Goal: Task Accomplishment & Management: Manage account settings

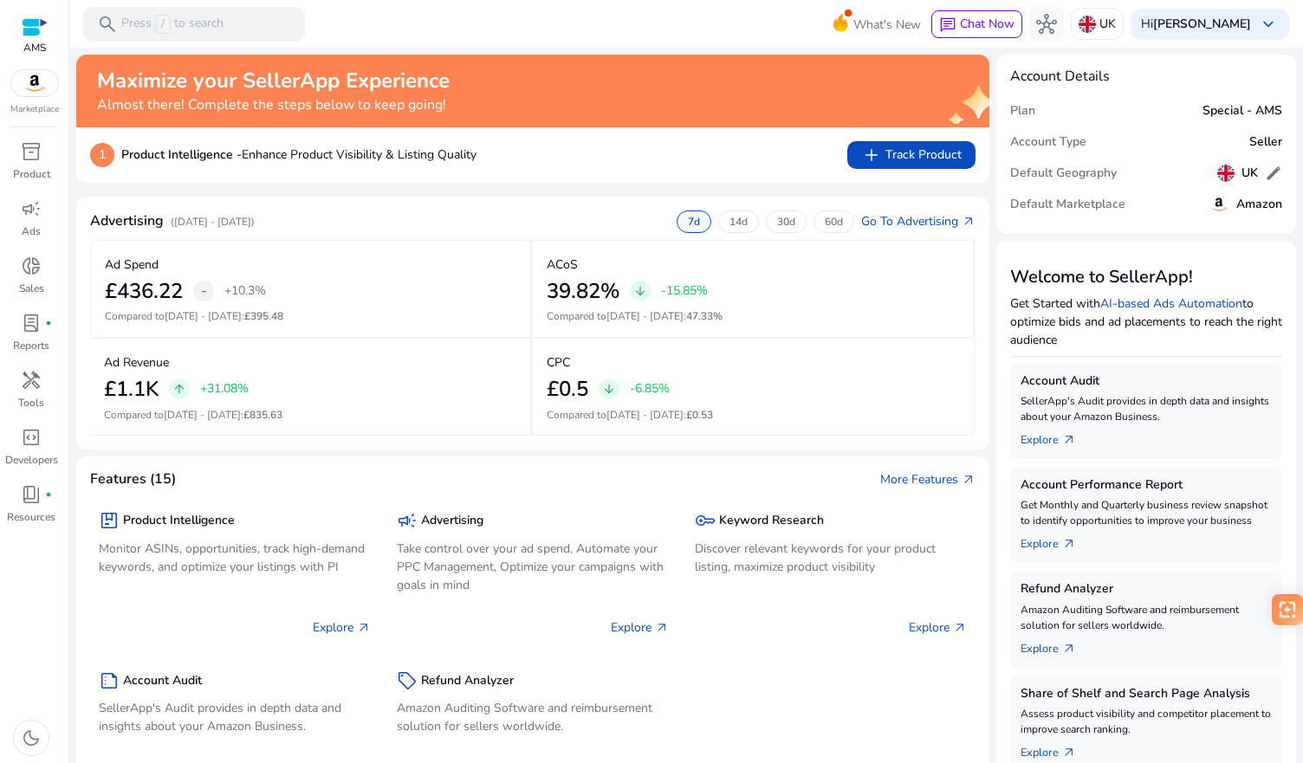
click at [688, 223] on p "7d" at bounding box center [694, 222] width 12 height 14
click at [730, 224] on p "14d" at bounding box center [739, 222] width 18 height 14
click at [777, 222] on p "30d" at bounding box center [786, 222] width 18 height 14
click at [825, 220] on p "60d" at bounding box center [834, 222] width 18 height 14
click at [779, 220] on p "30d" at bounding box center [786, 222] width 18 height 14
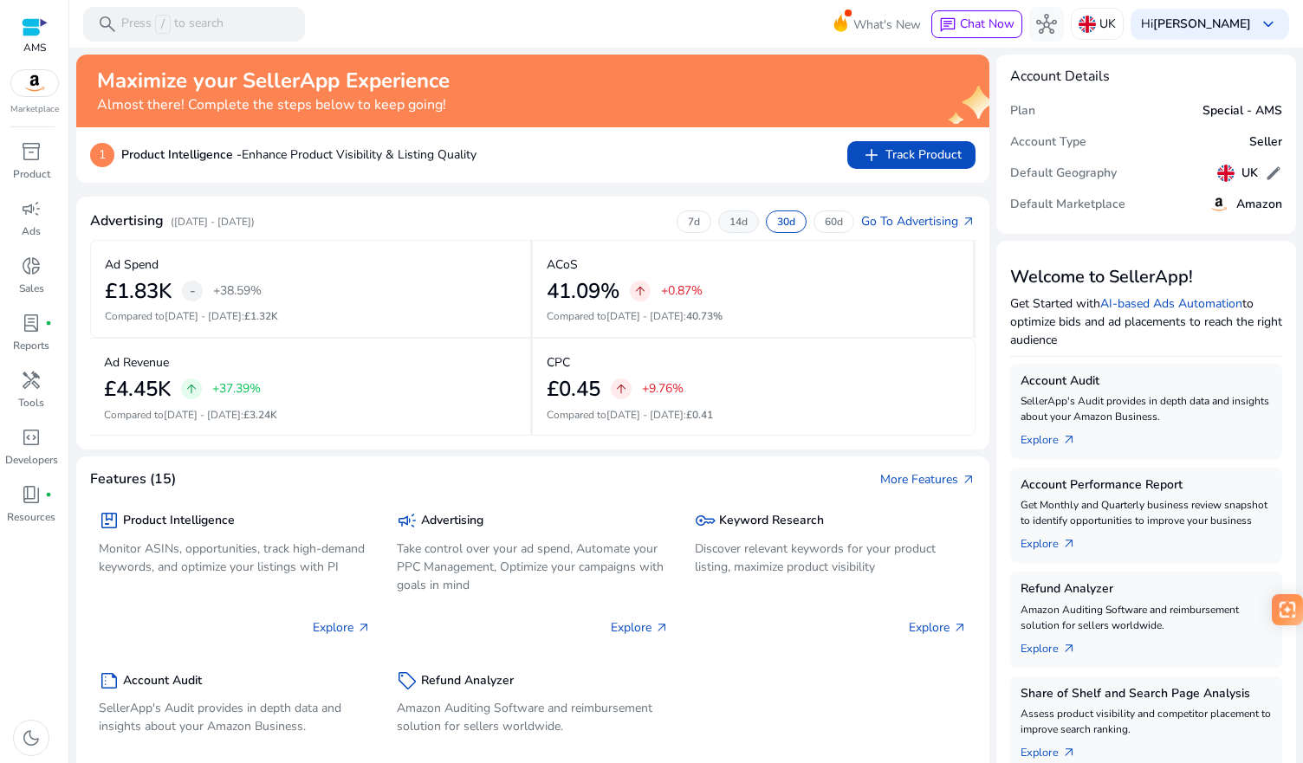
click at [732, 222] on p "14d" at bounding box center [739, 222] width 18 height 14
click at [688, 220] on p "7d" at bounding box center [694, 222] width 12 height 14
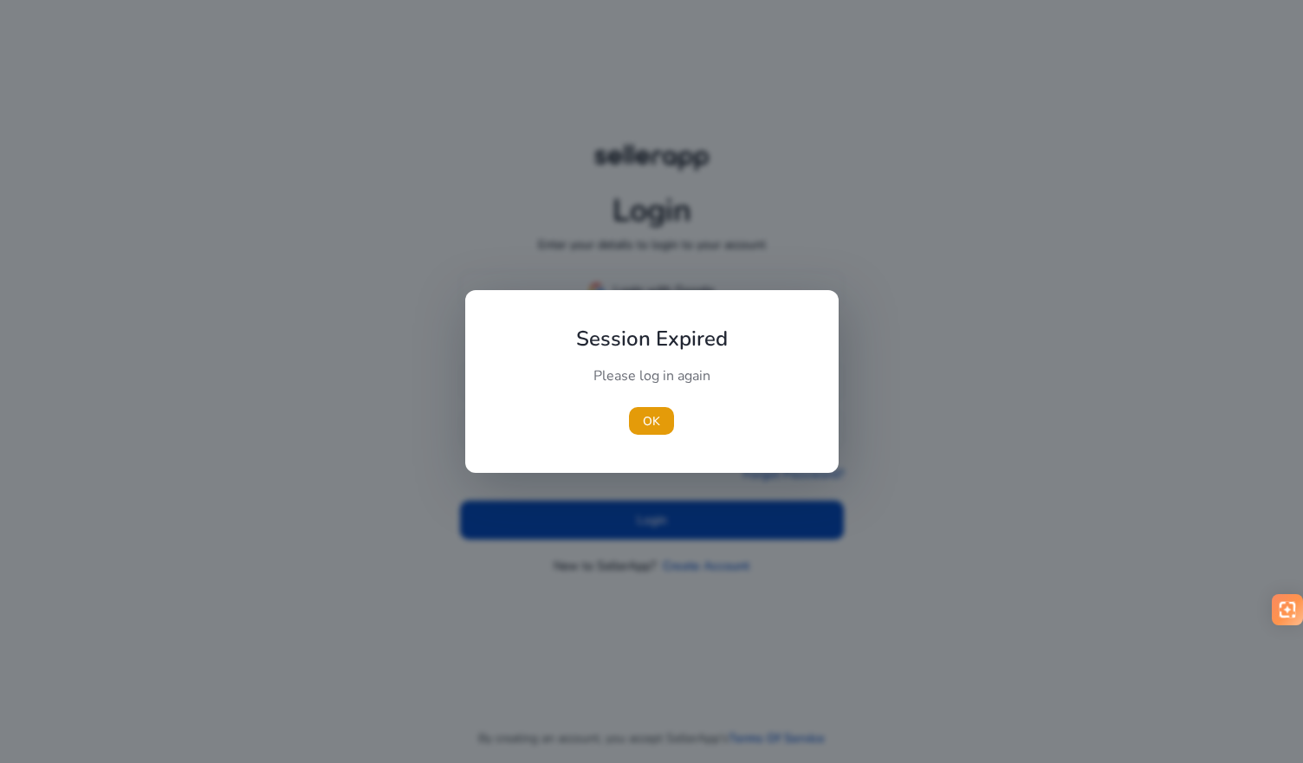
type input "**********"
drag, startPoint x: 652, startPoint y: 421, endPoint x: 644, endPoint y: 413, distance: 11.0
click at [652, 421] on span "OK" at bounding box center [651, 421] width 17 height 18
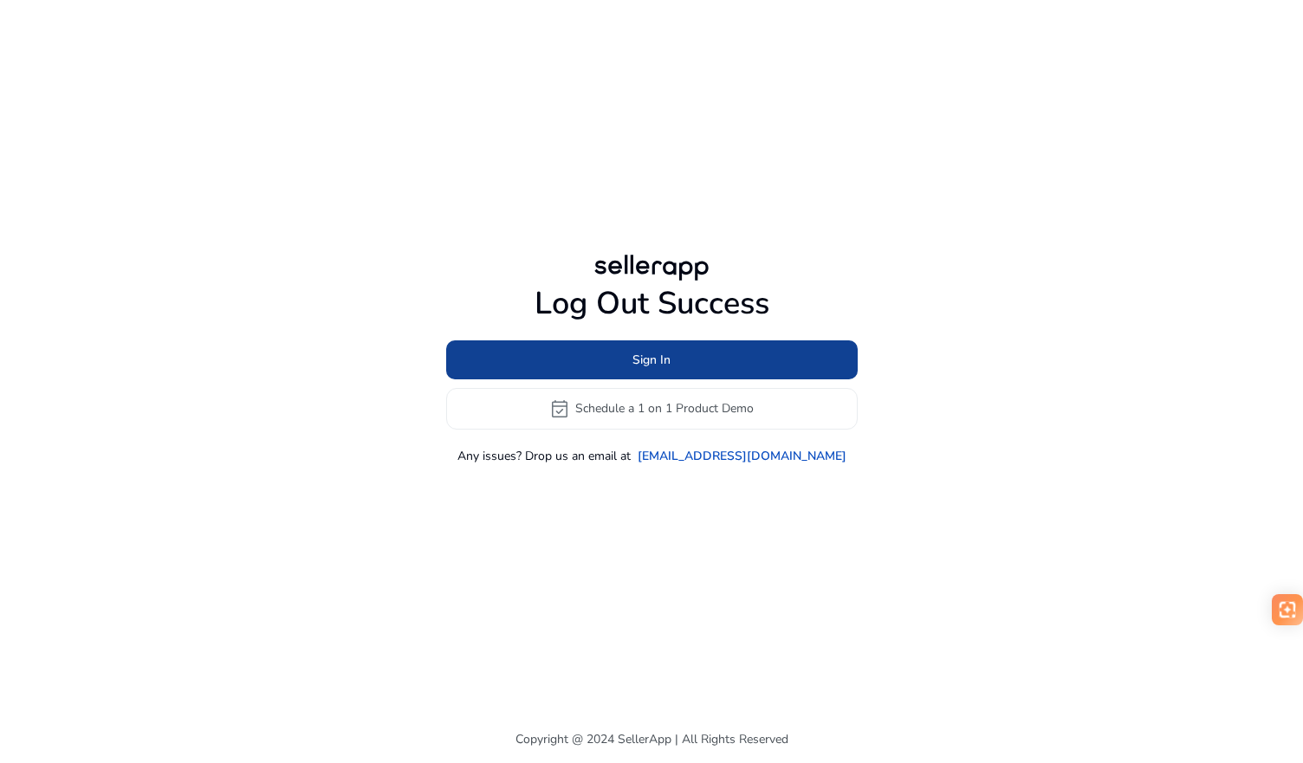
click at [637, 357] on span "Sign In" at bounding box center [652, 360] width 38 height 18
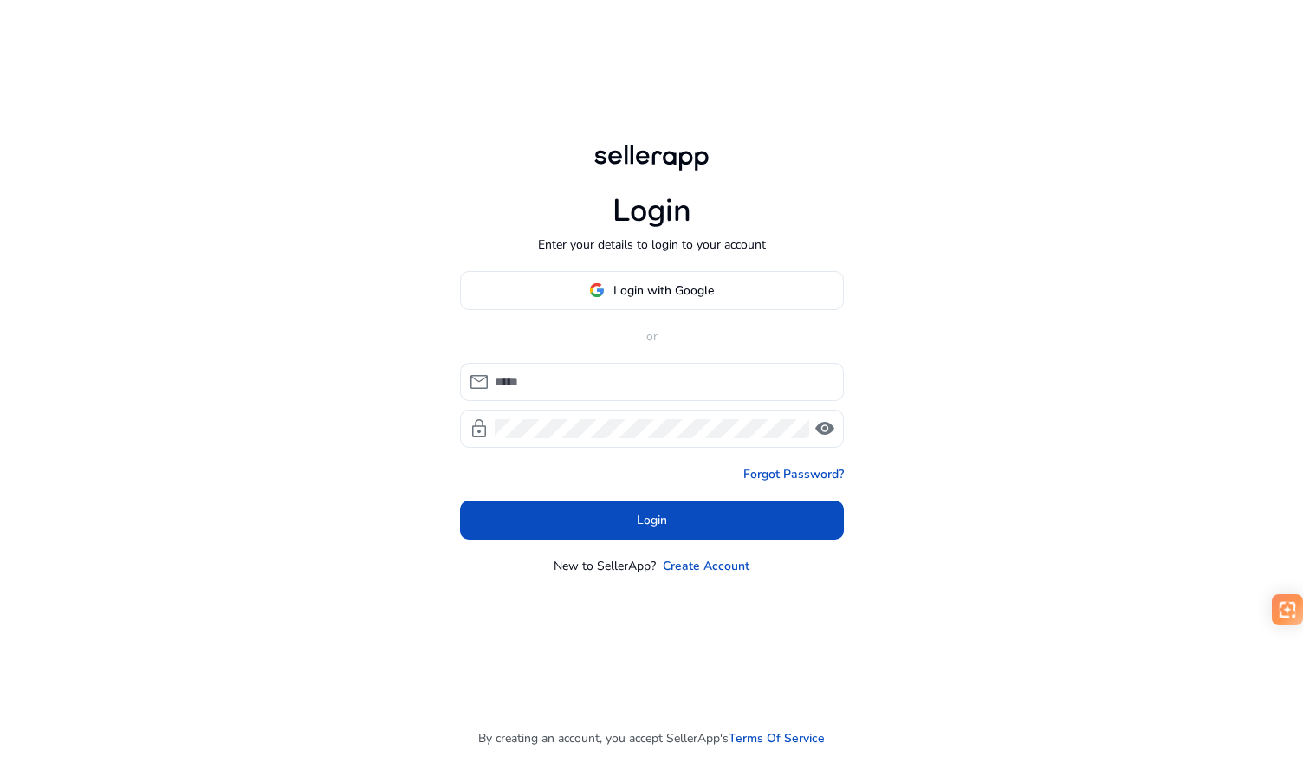
type input "**********"
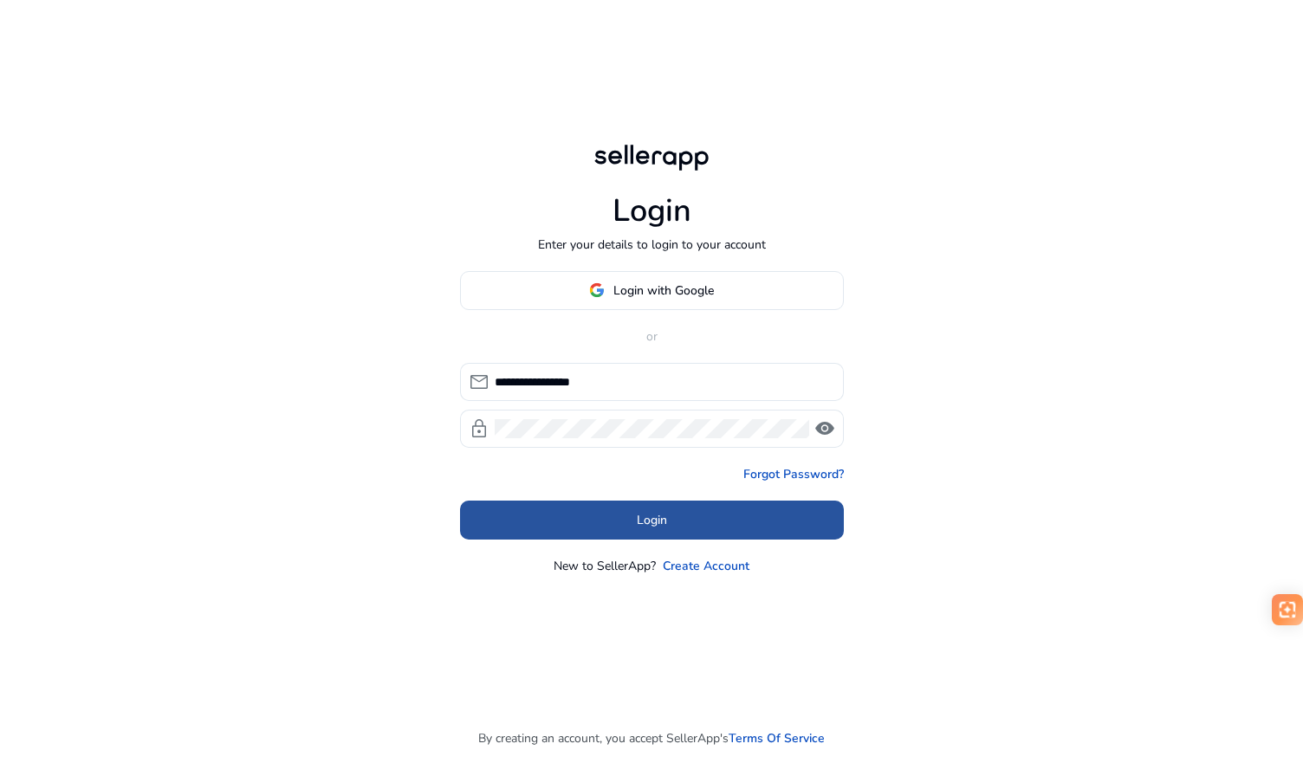
click at [651, 523] on span "Login" at bounding box center [652, 520] width 30 height 18
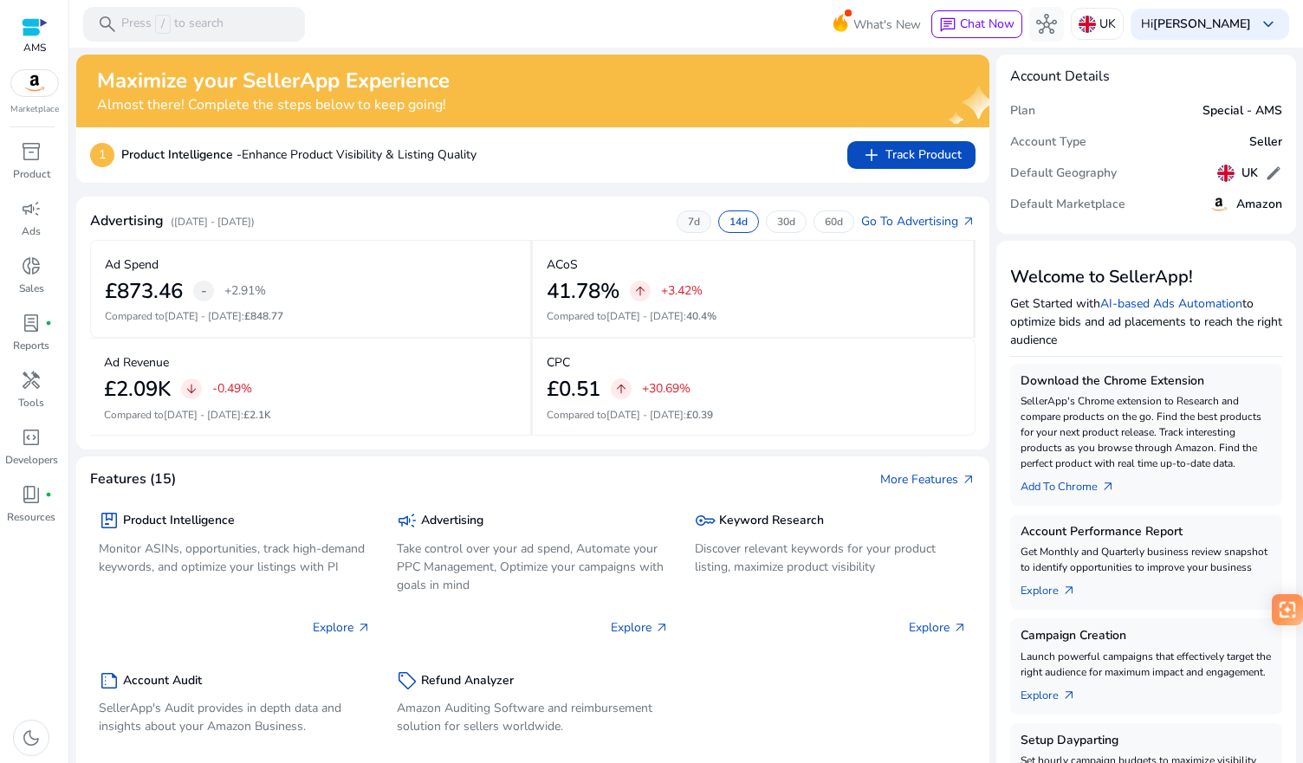
click at [688, 218] on p "7d" at bounding box center [694, 222] width 12 height 14
